Goal: Use online tool/utility: Utilize a website feature to perform a specific function

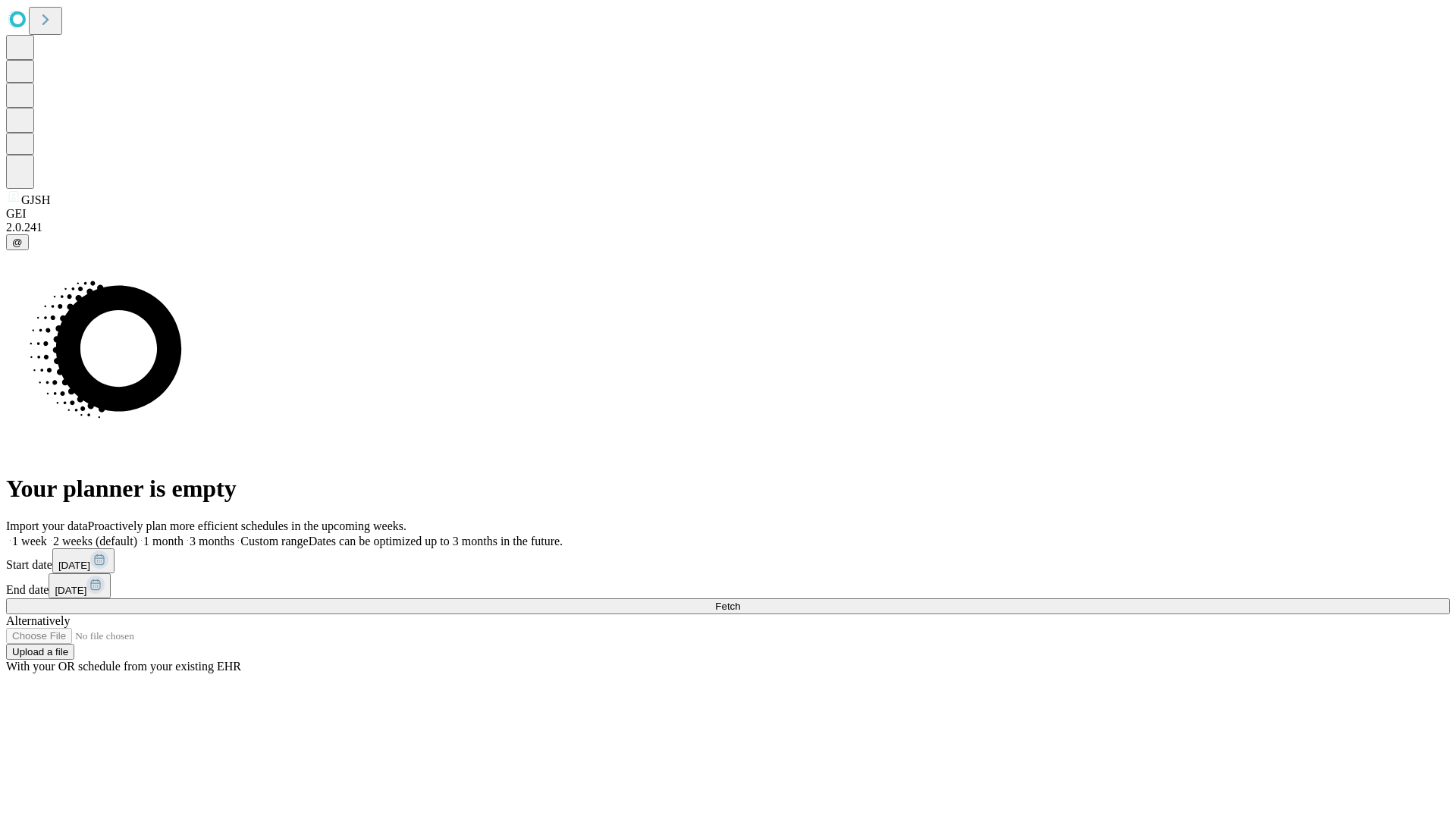
click at [137, 534] on label "2 weeks (default)" at bounding box center [92, 541] width 90 height 13
click at [740, 601] on span "Fetch" at bounding box center [727, 607] width 25 height 11
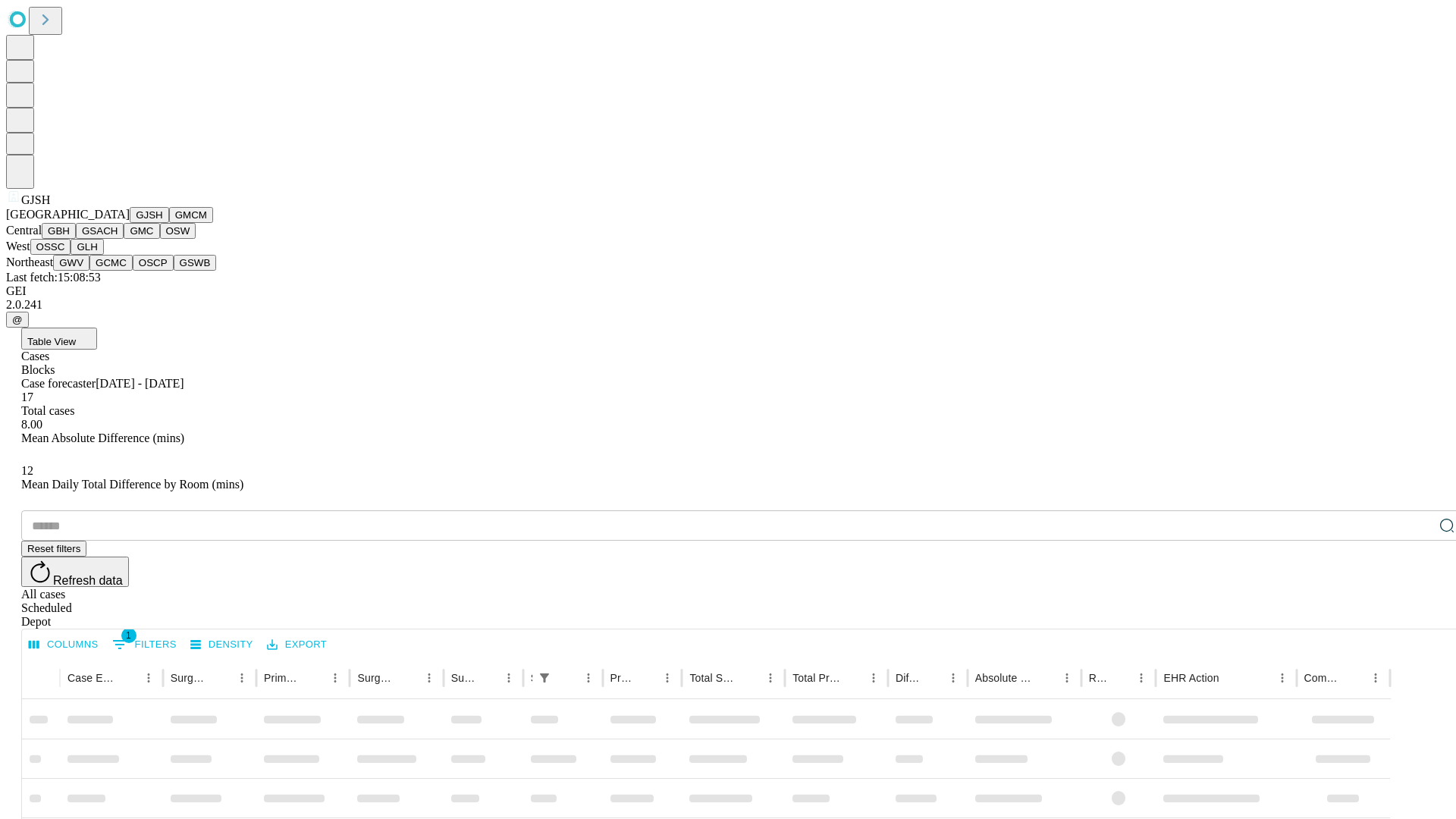
click at [169, 223] on button "GMCM" at bounding box center [191, 215] width 44 height 16
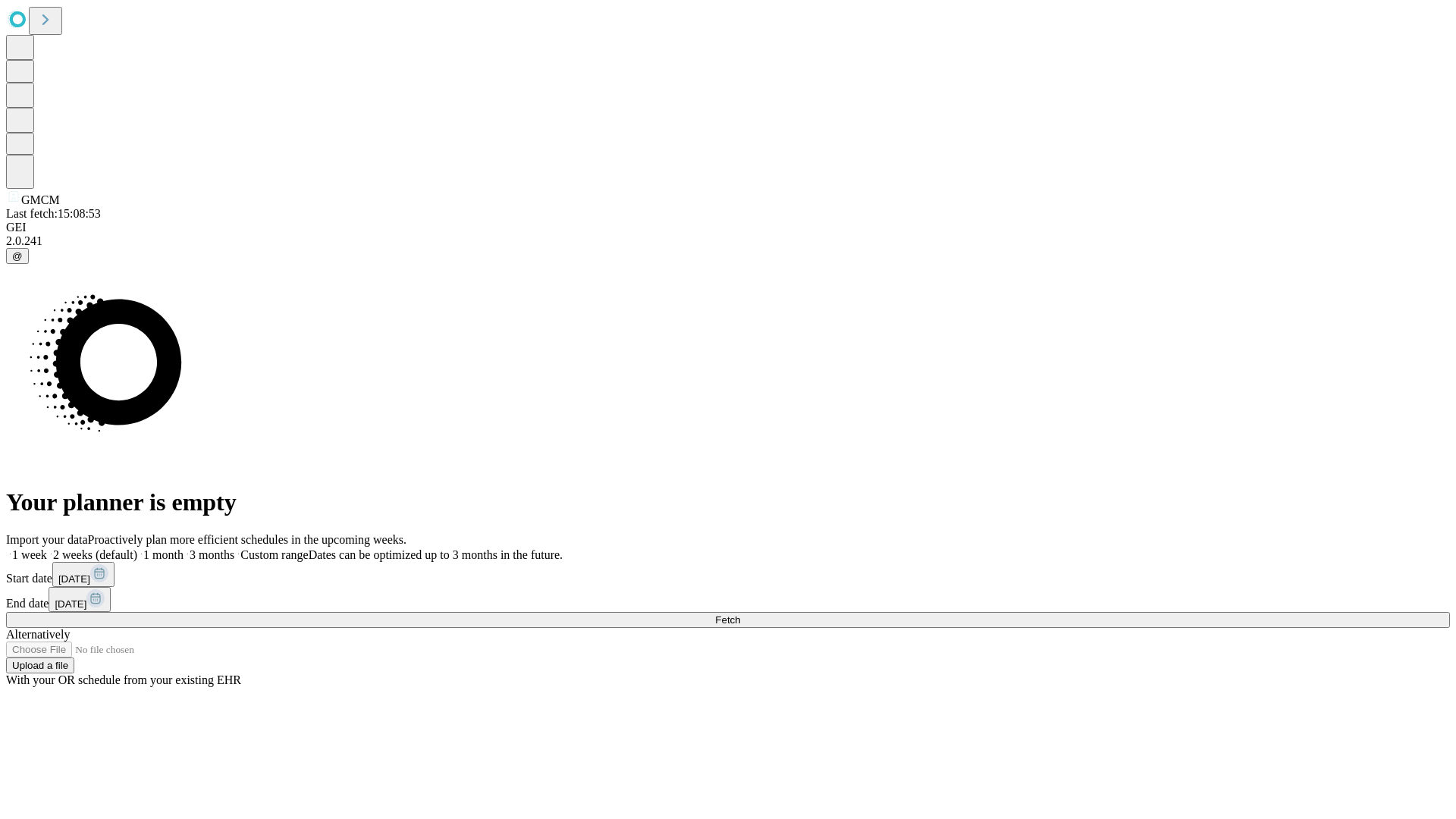
click at [137, 548] on label "2 weeks (default)" at bounding box center [92, 555] width 90 height 13
click at [740, 615] on span "Fetch" at bounding box center [727, 620] width 25 height 11
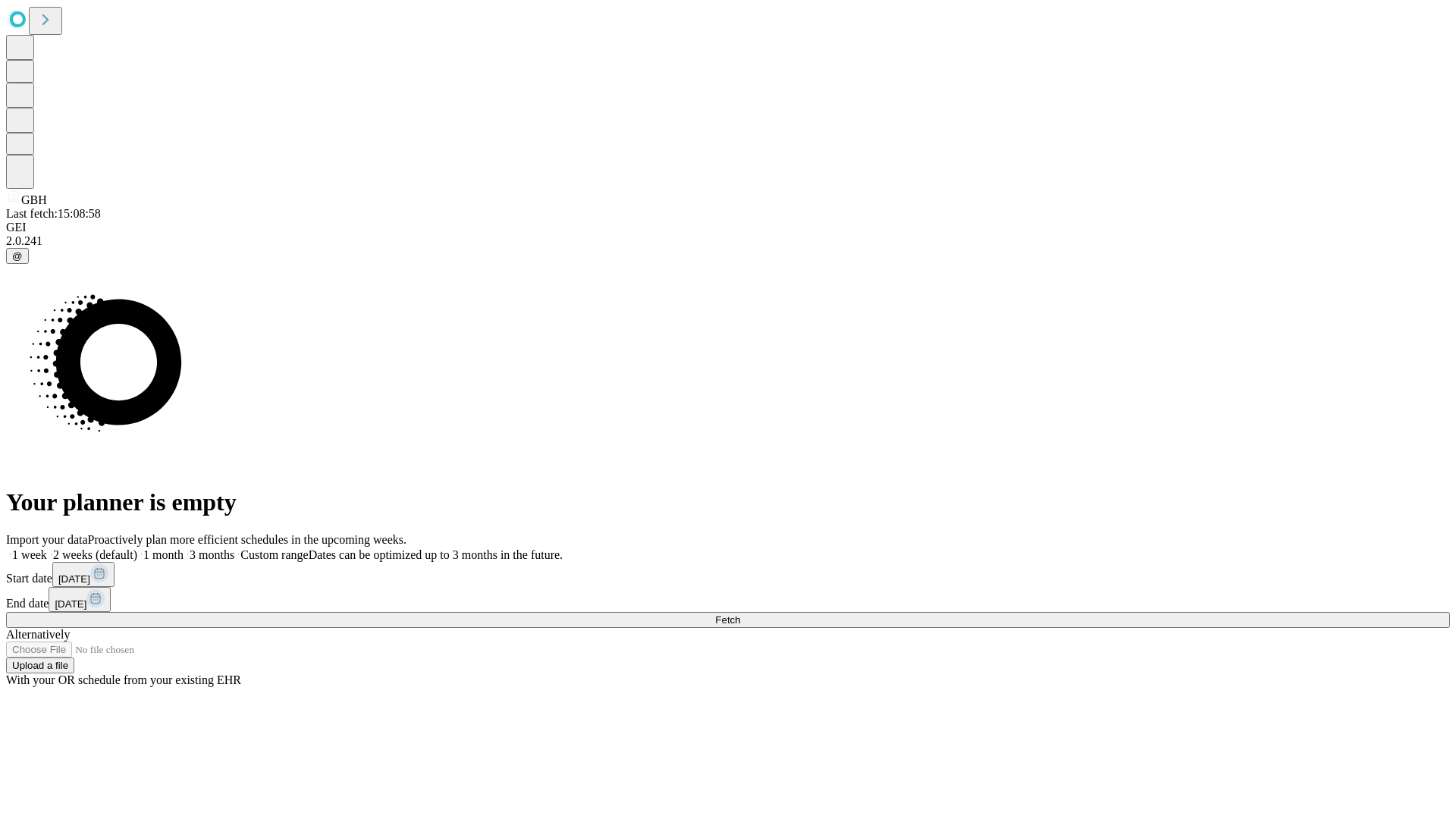
click at [137, 548] on label "2 weeks (default)" at bounding box center [92, 555] width 90 height 13
click at [740, 615] on span "Fetch" at bounding box center [727, 620] width 25 height 11
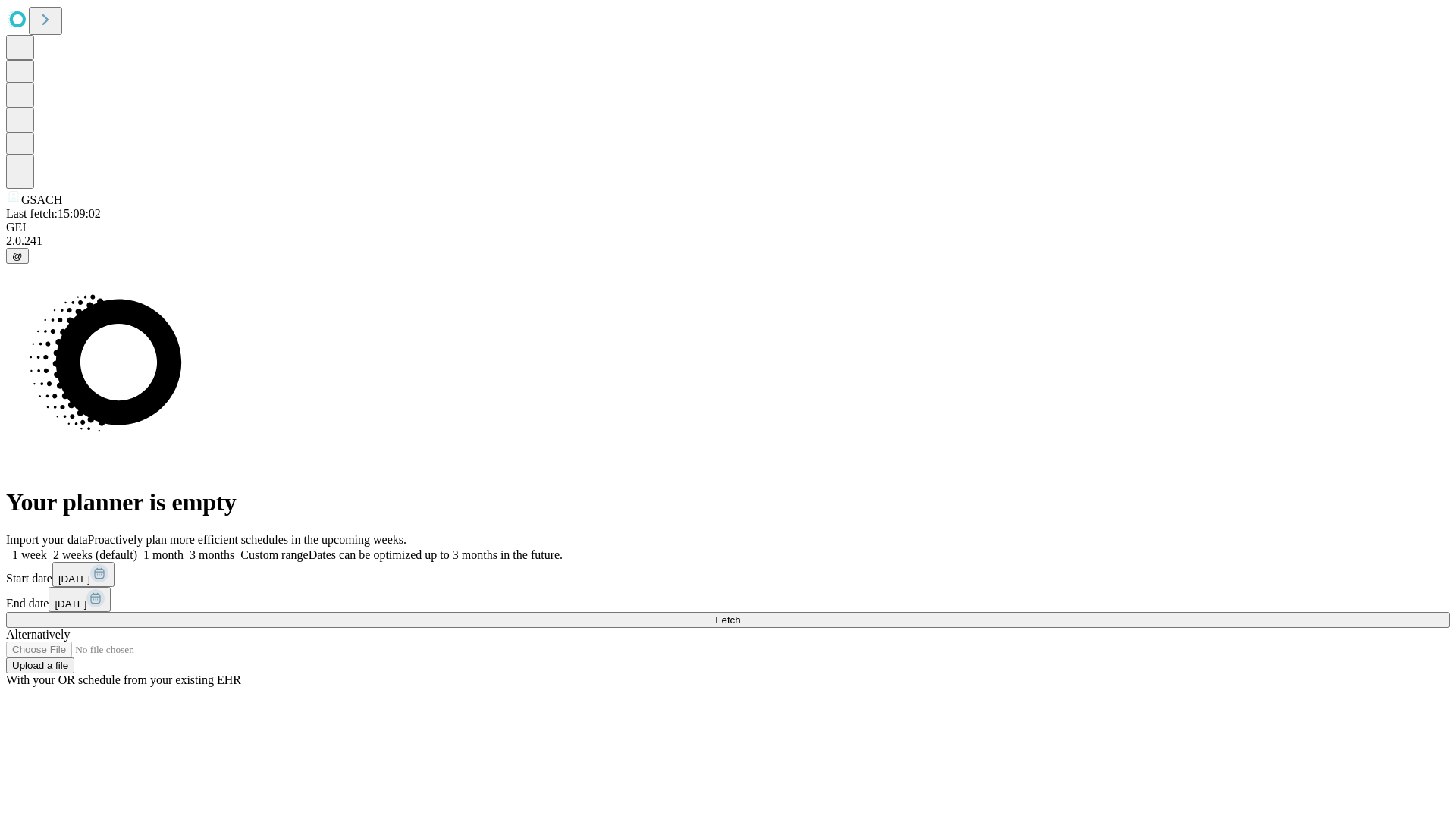
click at [137, 548] on label "2 weeks (default)" at bounding box center [92, 555] width 90 height 13
click at [740, 615] on span "Fetch" at bounding box center [727, 620] width 25 height 11
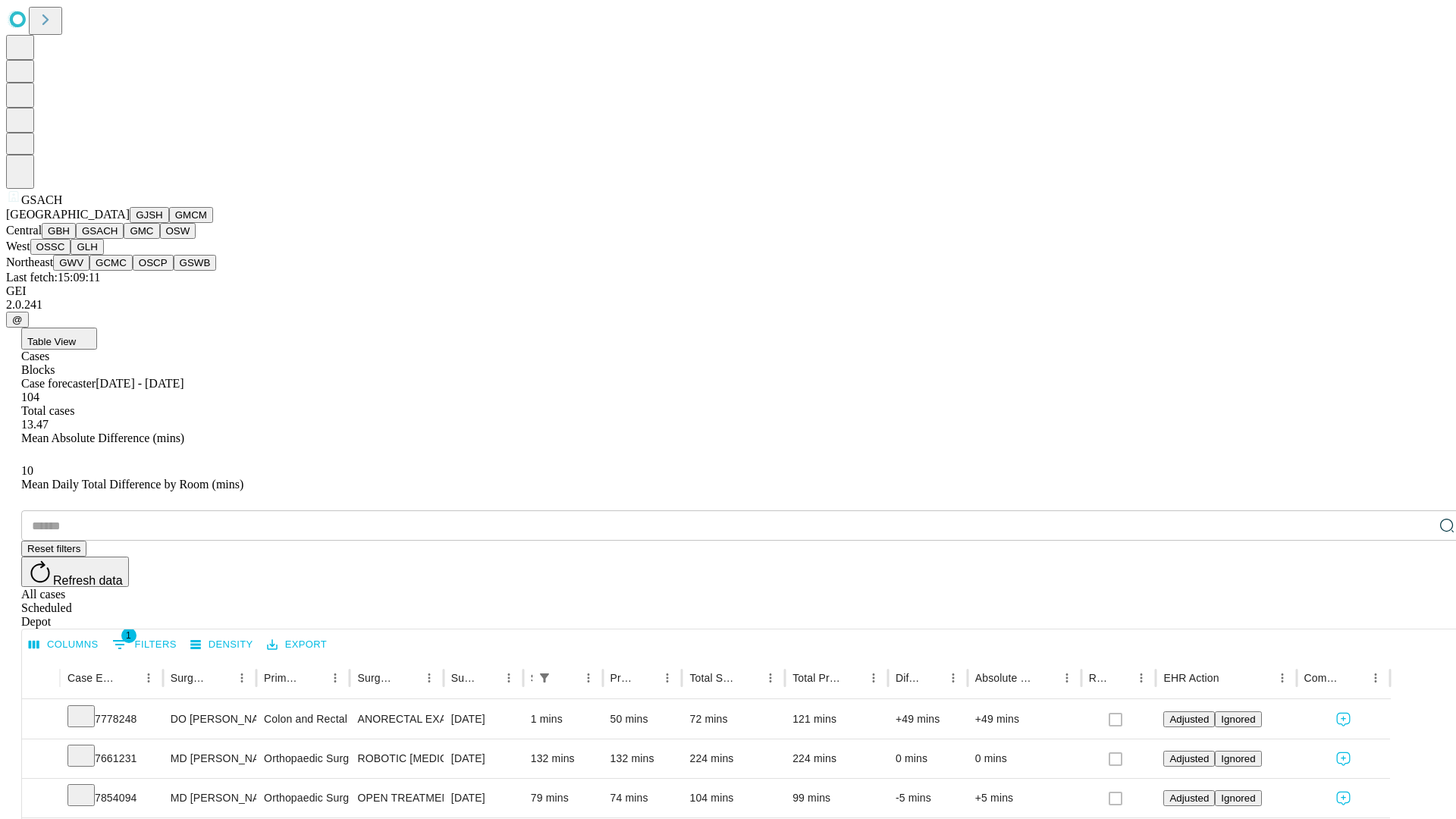
click at [123, 239] on button "GMC" at bounding box center [141, 231] width 36 height 16
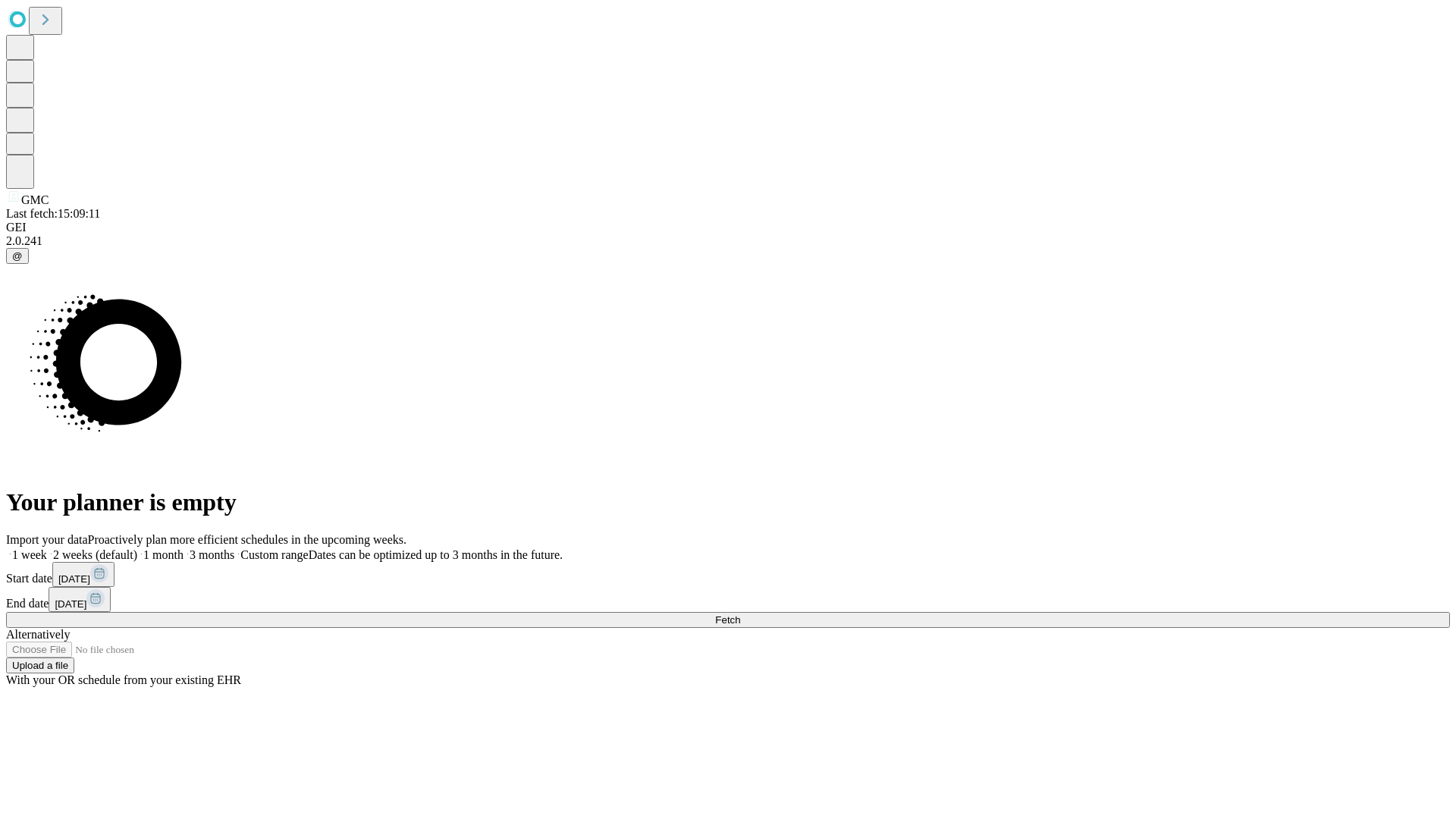
click at [137, 548] on label "2 weeks (default)" at bounding box center [92, 555] width 90 height 13
click at [740, 615] on span "Fetch" at bounding box center [727, 620] width 25 height 11
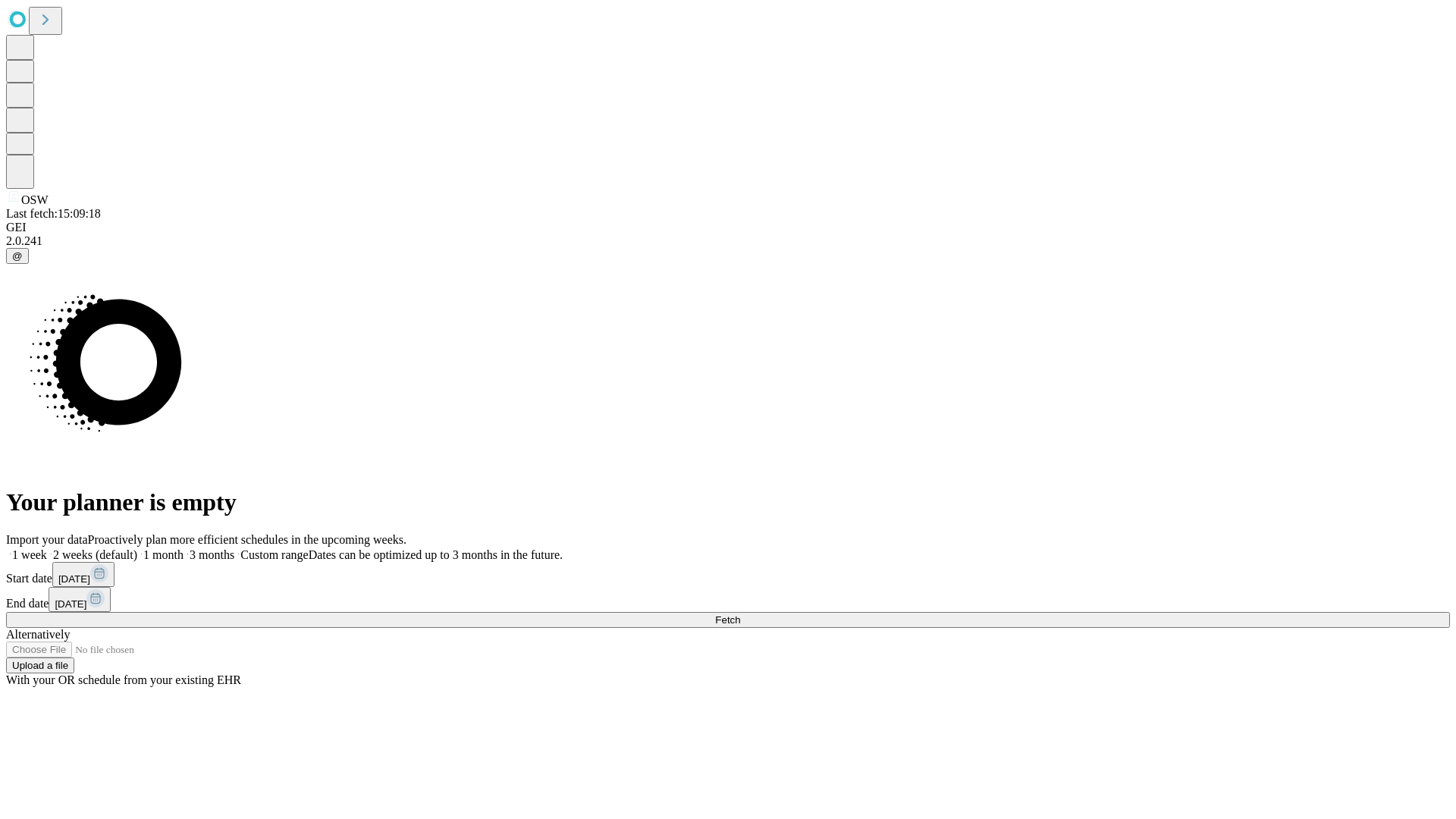
click at [137, 548] on label "2 weeks (default)" at bounding box center [92, 555] width 90 height 13
click at [740, 615] on span "Fetch" at bounding box center [727, 620] width 25 height 11
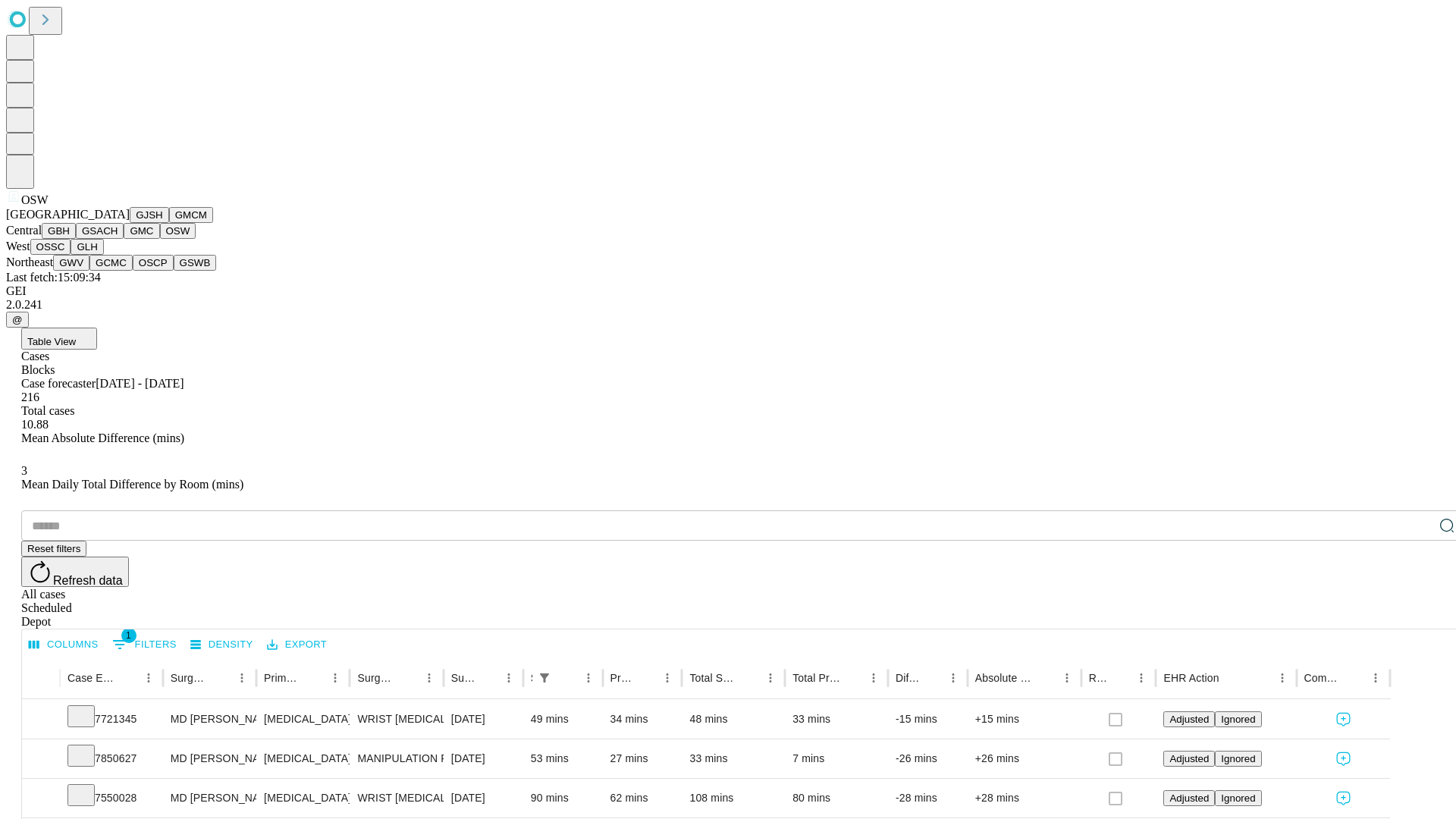
click at [71, 255] on button "OSSC" at bounding box center [50, 247] width 41 height 16
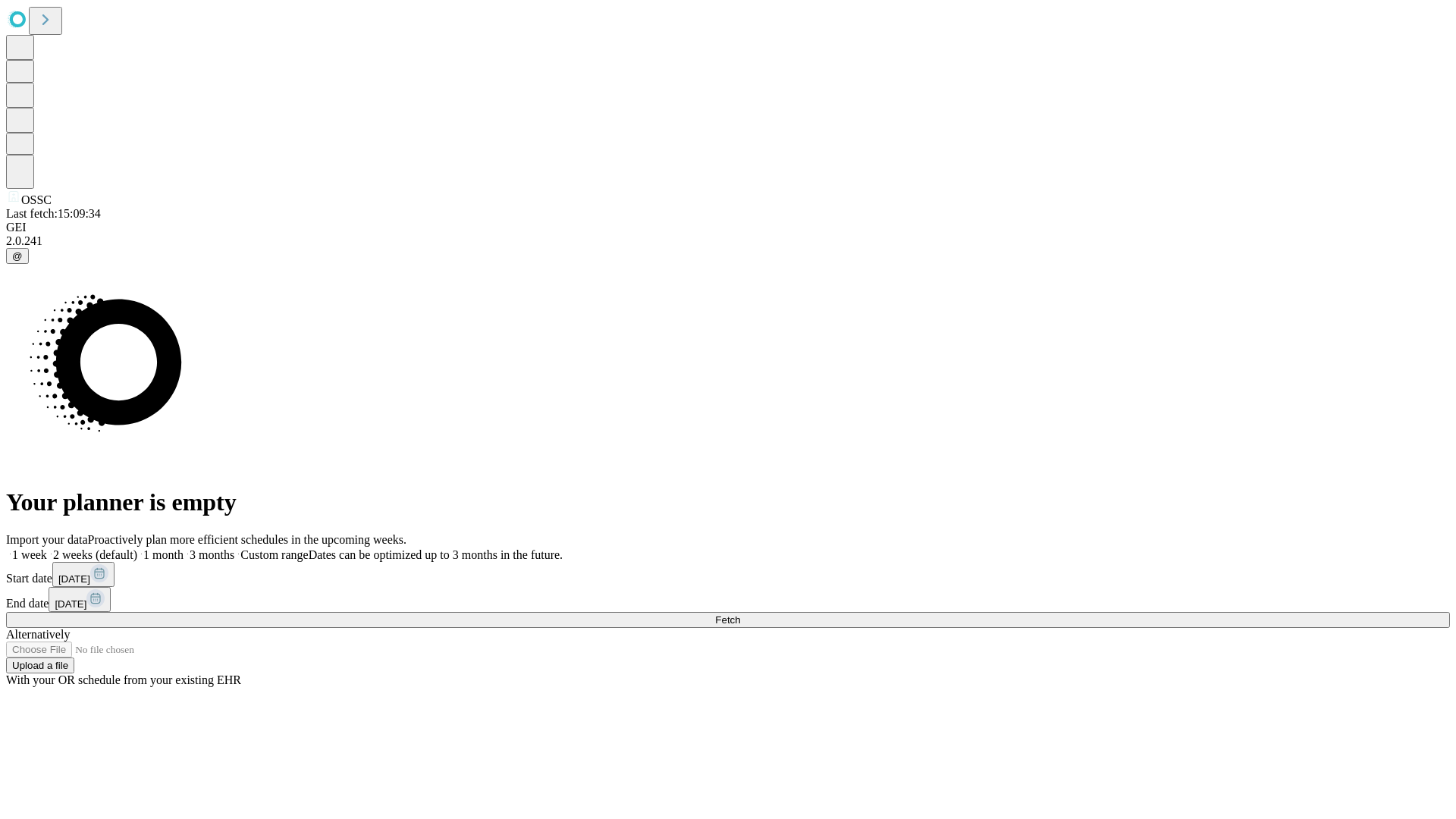
click at [137, 548] on label "2 weeks (default)" at bounding box center [92, 555] width 90 height 13
click at [740, 615] on span "Fetch" at bounding box center [727, 620] width 25 height 11
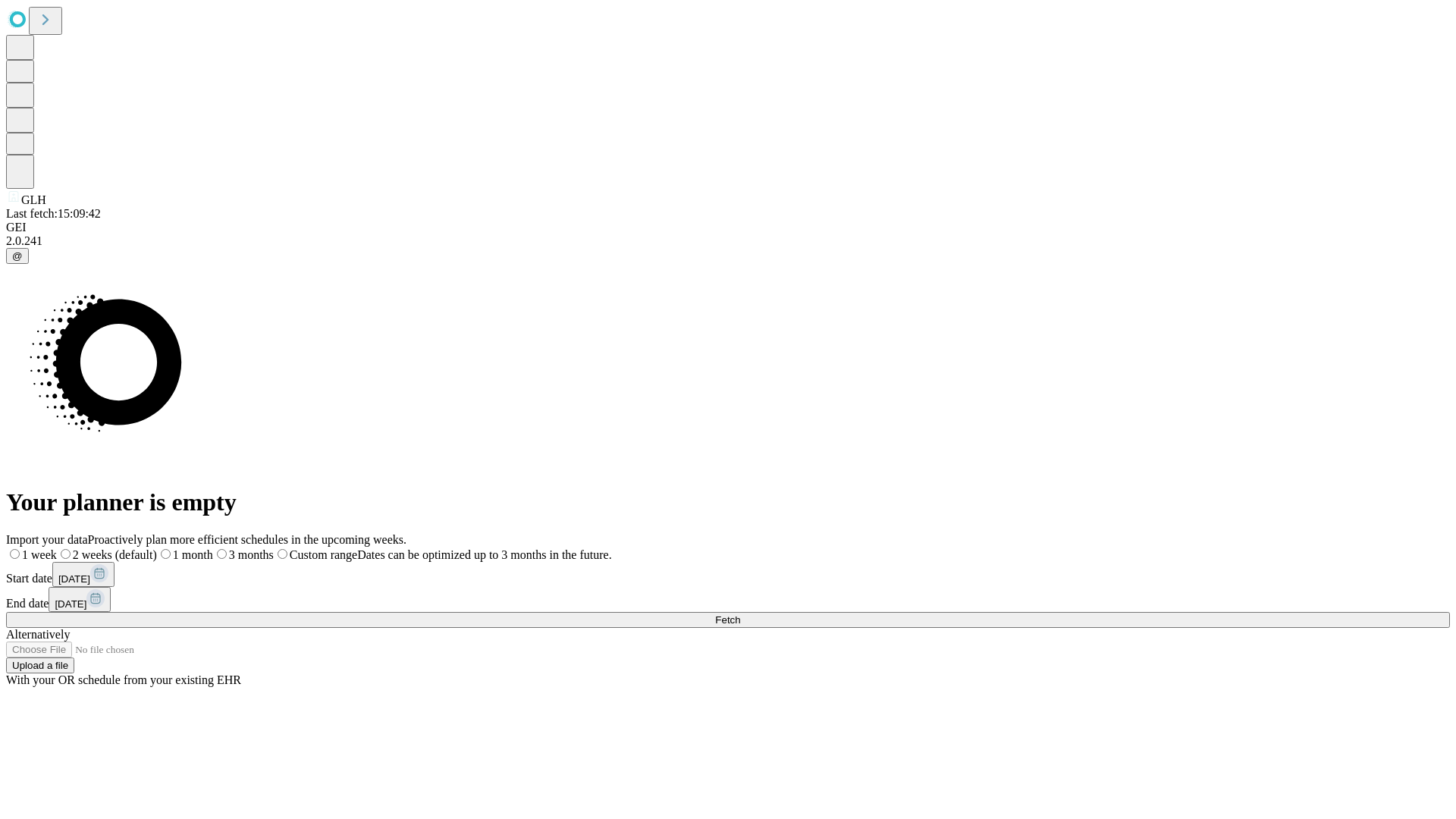
click at [157, 548] on label "2 weeks (default)" at bounding box center [106, 555] width 100 height 13
click at [740, 615] on span "Fetch" at bounding box center [727, 620] width 25 height 11
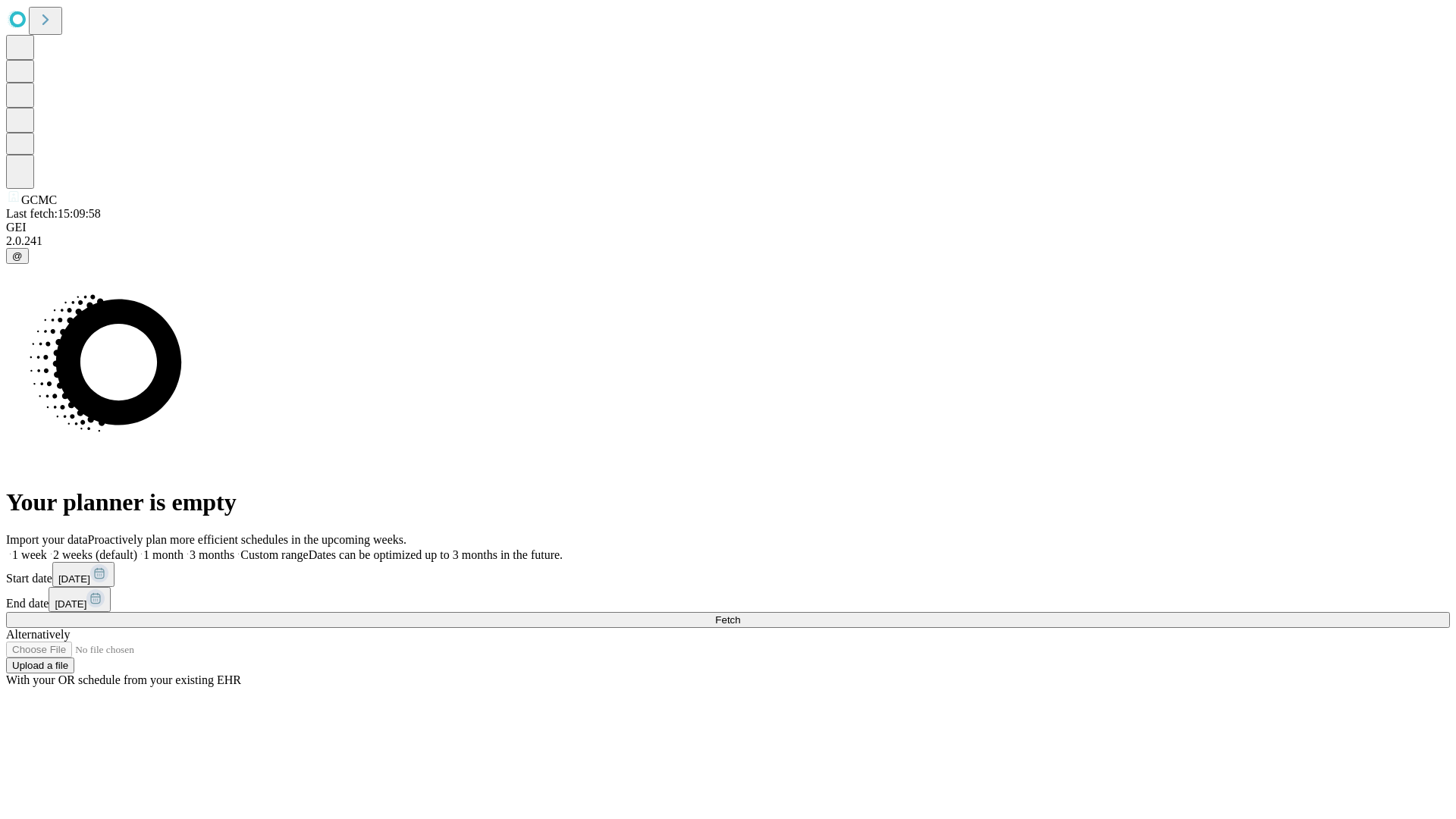
click at [137, 548] on label "2 weeks (default)" at bounding box center [92, 555] width 90 height 13
click at [740, 615] on span "Fetch" at bounding box center [727, 620] width 25 height 11
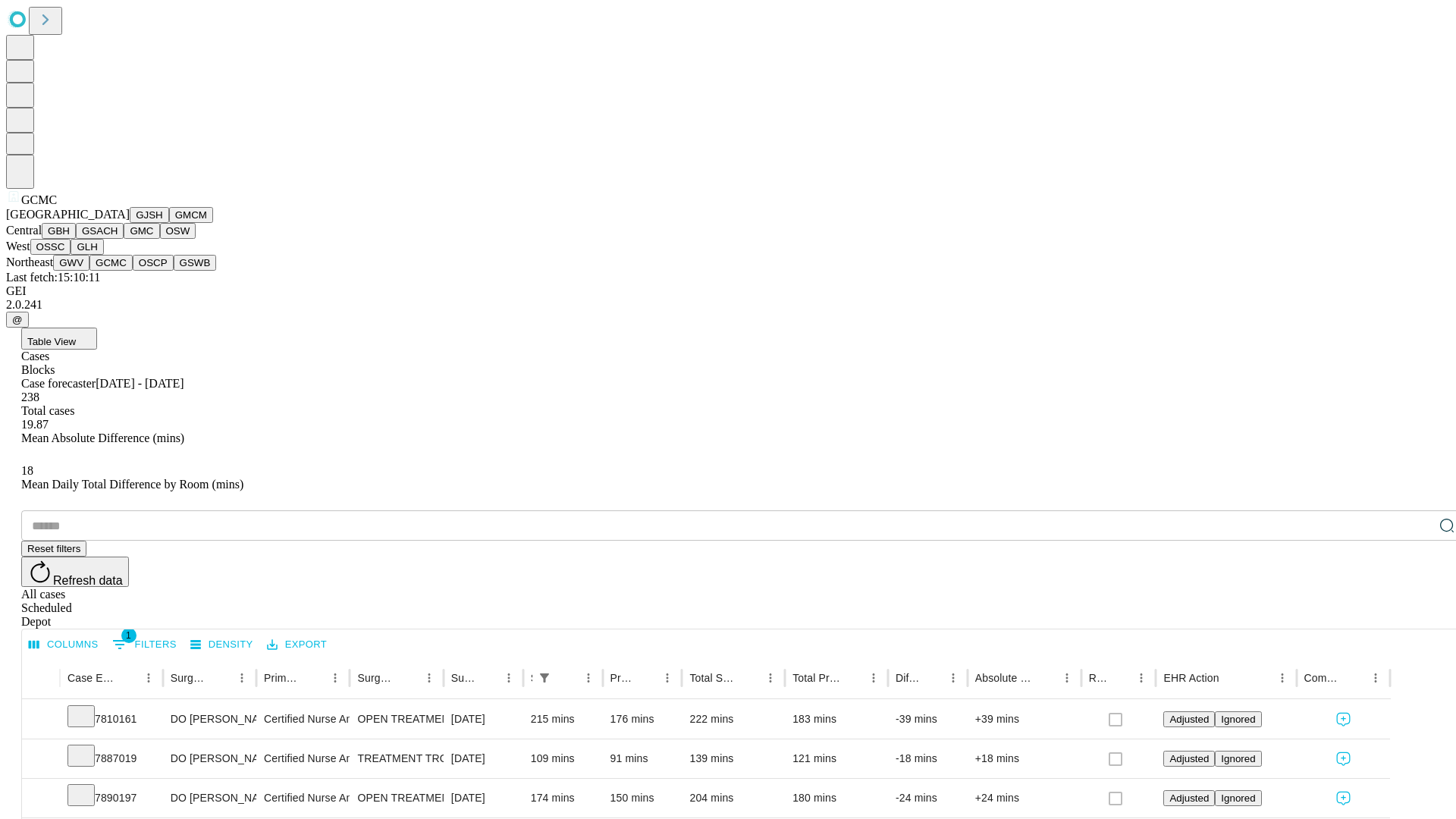
click at [133, 271] on button "OSCP" at bounding box center [153, 263] width 41 height 16
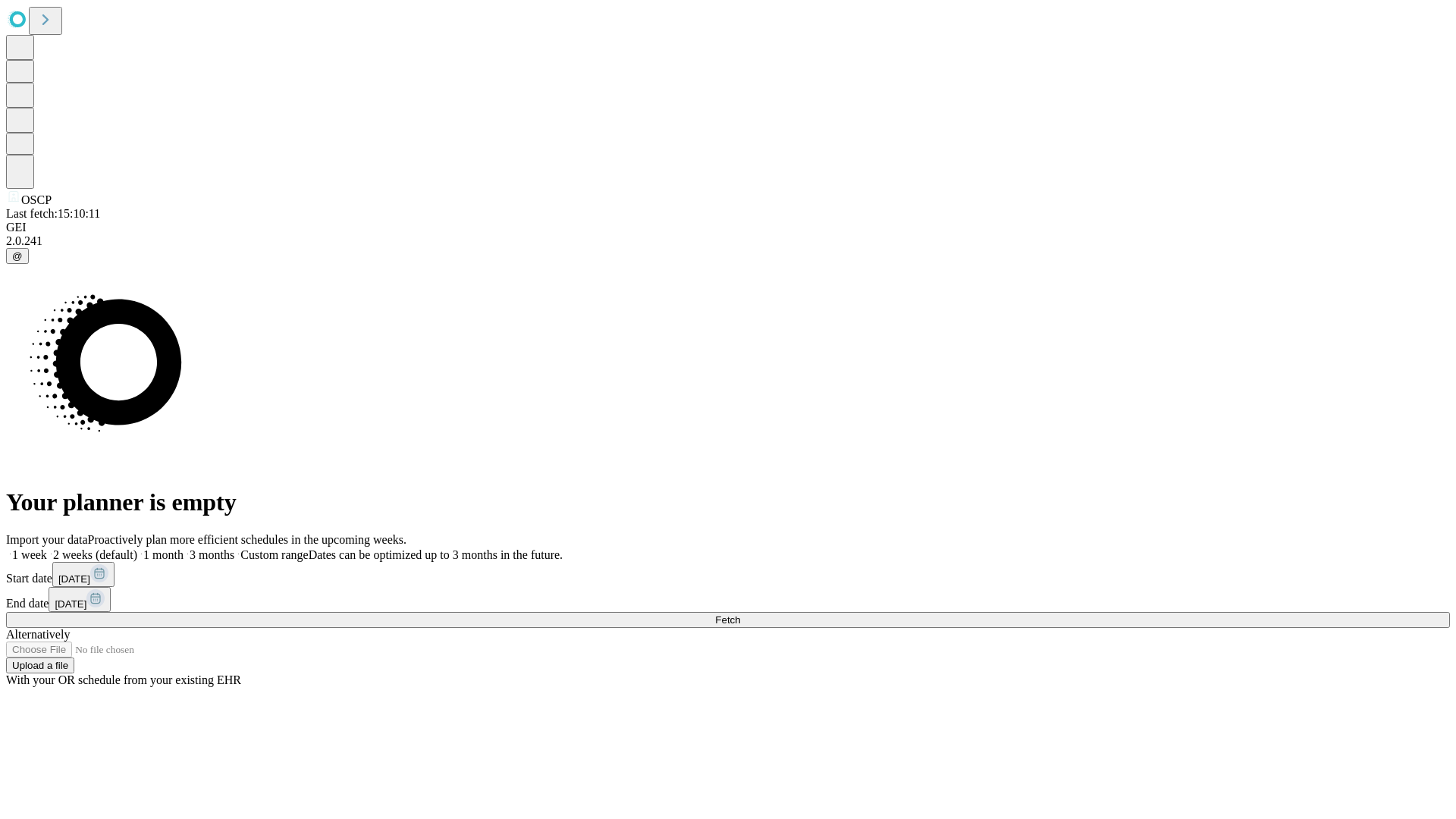
click at [137, 548] on label "2 weeks (default)" at bounding box center [92, 555] width 90 height 13
click at [740, 615] on span "Fetch" at bounding box center [727, 620] width 25 height 11
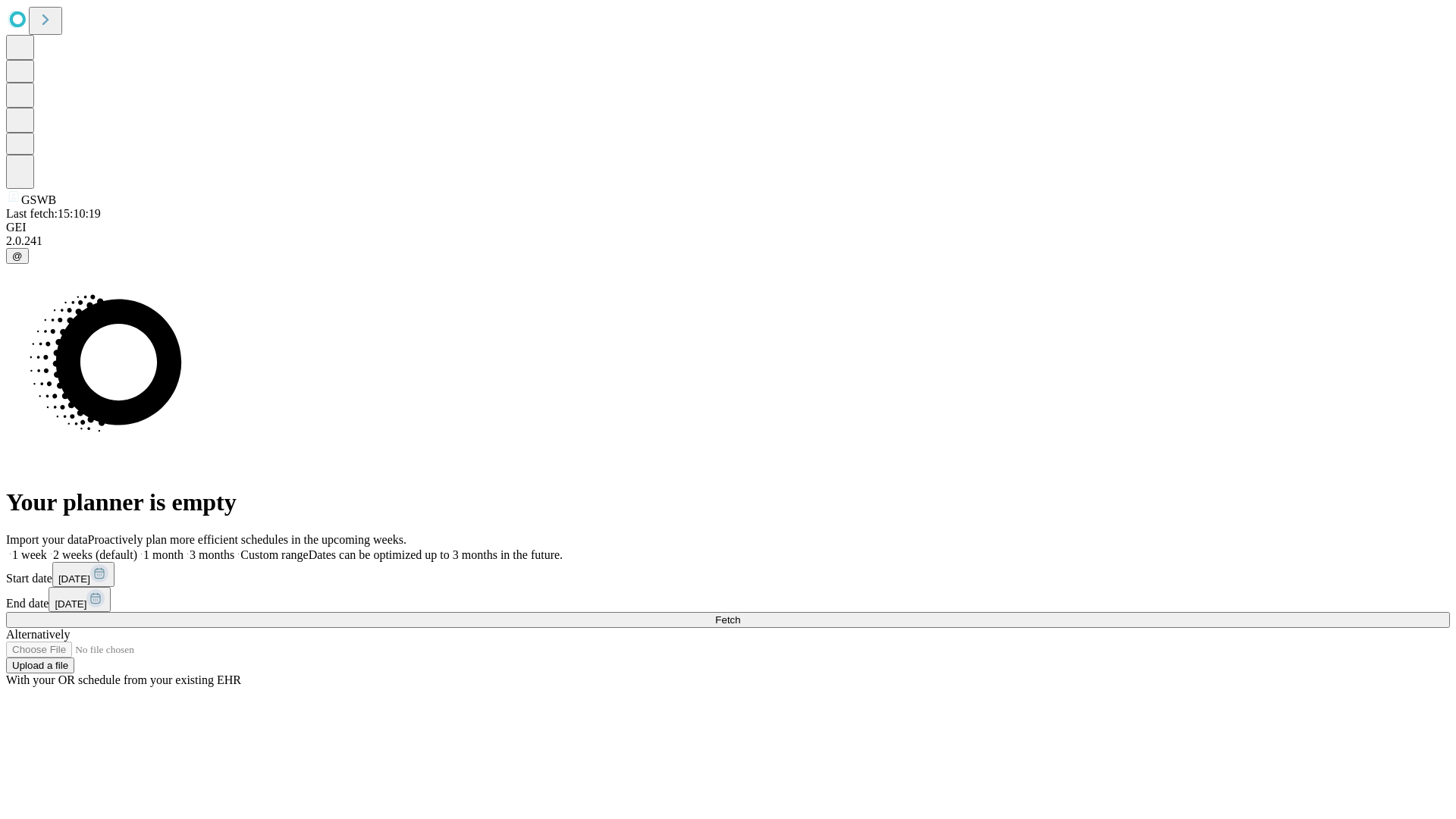
click at [137, 548] on label "2 weeks (default)" at bounding box center [92, 555] width 90 height 13
click at [740, 615] on span "Fetch" at bounding box center [727, 620] width 25 height 11
